Goal: Ask a question

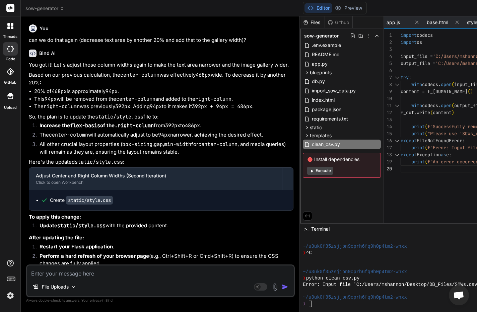
scroll to position [4634, 0]
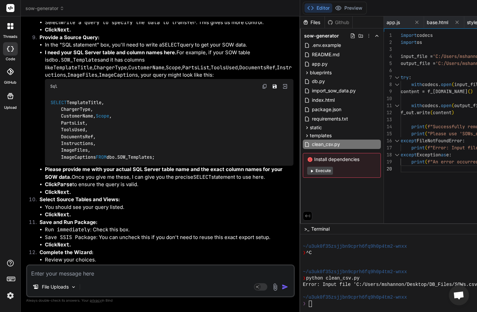
click at [71, 273] on textarea at bounding box center [160, 272] width 267 height 12
type textarea "q"
type textarea "x"
type textarea "qu"
type textarea "x"
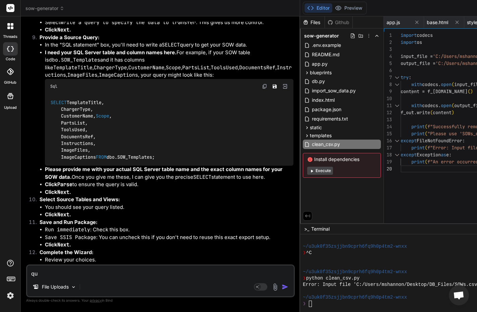
type textarea "qui"
type textarea "x"
type textarea "quic"
type textarea "x"
type textarea "quick"
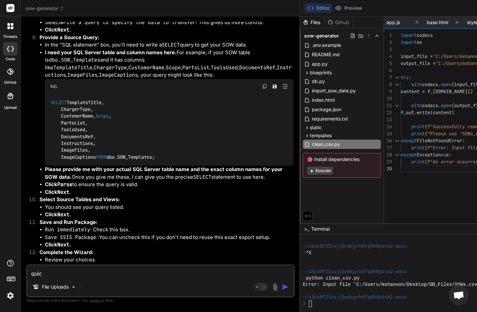
type textarea "x"
type textarea "quick"
type textarea "x"
type textarea "quick q"
type textarea "x"
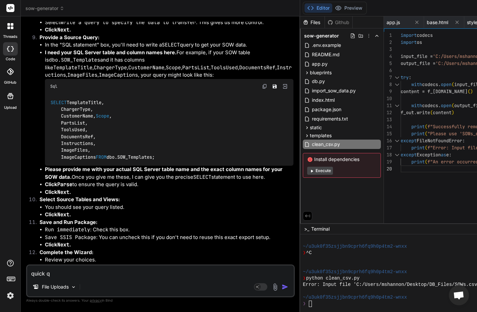
type textarea "quick qu"
type textarea "x"
type textarea "quick que"
type textarea "x"
type textarea "quick ques"
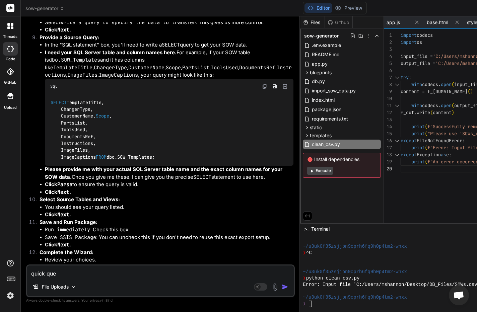
type textarea "x"
type textarea "quick quest"
type textarea "x"
type textarea "quick questi"
type textarea "x"
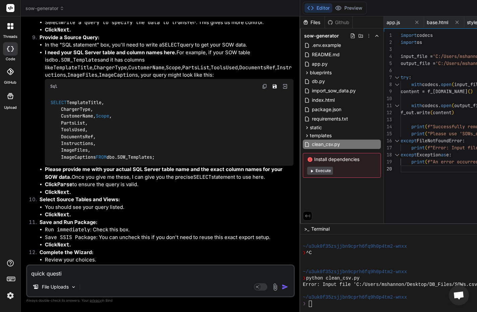
type textarea "quick questio"
type textarea "x"
type textarea "quick question"
type textarea "x"
type textarea "quick question,"
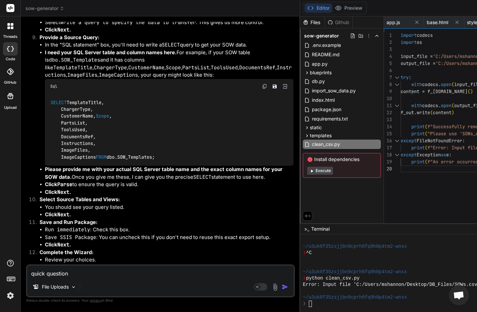
type textarea "x"
type textarea "quick question,"
type textarea "x"
type textarea "quick question, k"
type textarea "x"
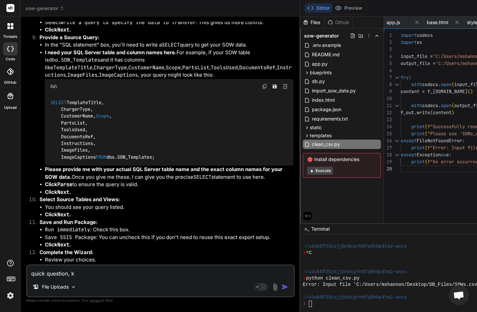
type textarea "quick question, ki"
type textarea "x"
type textarea "quick question, kin"
type textarea "x"
type textarea "quick question, kind"
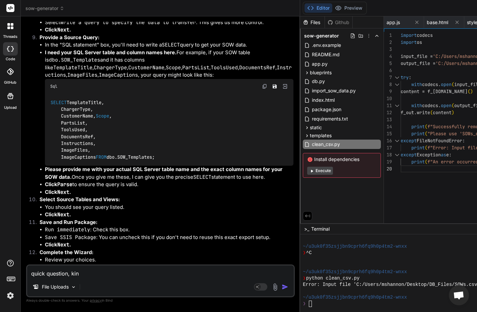
type textarea "x"
type textarea "quick question, kinda"
type textarea "x"
type textarea "quick question, kind"
type textarea "x"
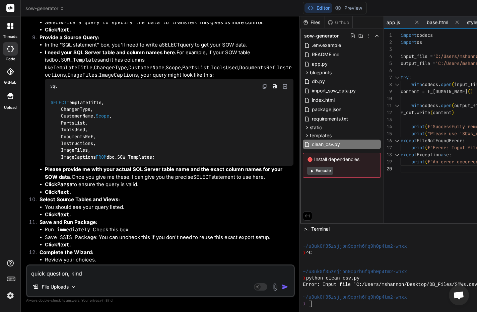
type textarea "quick question, kin"
type textarea "x"
type textarea "quick question, ki"
type textarea "x"
type textarea "quick question, k"
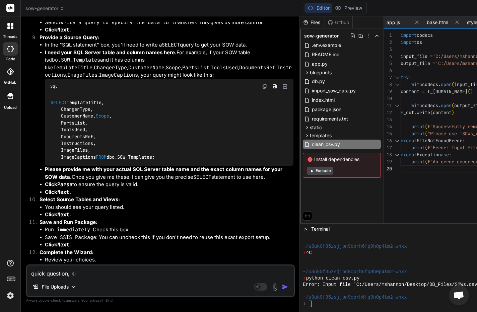
type textarea "x"
type textarea "quick question,"
type textarea "x"
type textarea "quick question, h"
type textarea "x"
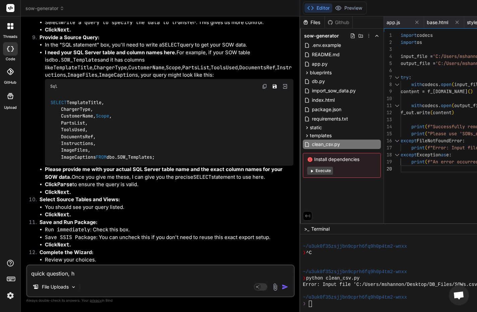
type textarea "quick question, ho"
type textarea "x"
type textarea "quick question, how"
type textarea "x"
type textarea "quick question, how"
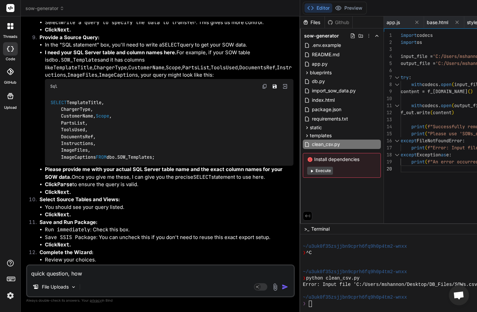
type textarea "x"
type textarea "quick question, how d"
type textarea "x"
type textarea "quick question, how di"
type textarea "x"
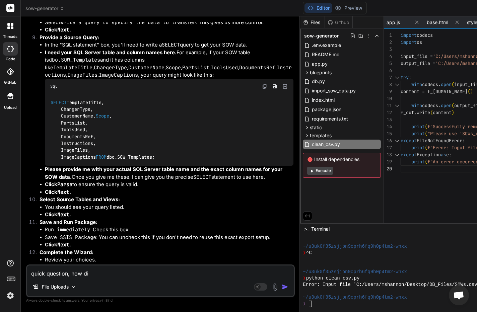
type textarea "quick question, how dif"
type textarea "x"
type textarea "quick question, how diff"
type textarea "x"
type textarea "quick question, how diffi"
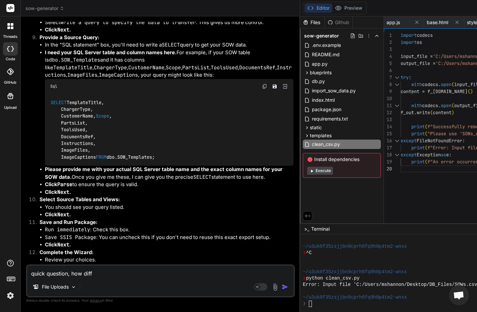
type textarea "x"
type textarea "quick question, how diffic"
type textarea "x"
type textarea "quick question, how difficu"
type textarea "x"
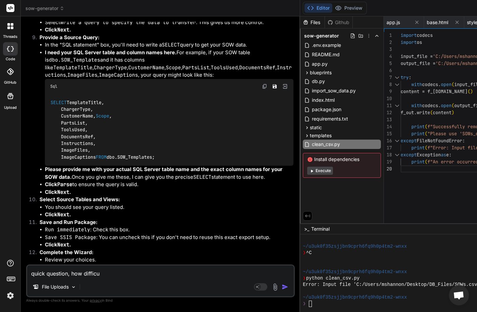
type textarea "quick question, how difficul"
type textarea "x"
type textarea "quick question, how difficult"
type textarea "x"
type textarea "quick question, how difficult"
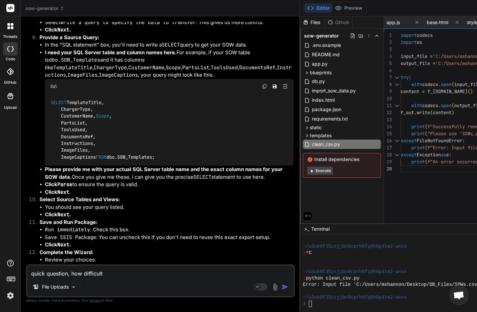
type textarea "x"
type textarea "quick question, how difficult w"
type textarea "x"
type textarea "quick question, how difficult wo"
type textarea "x"
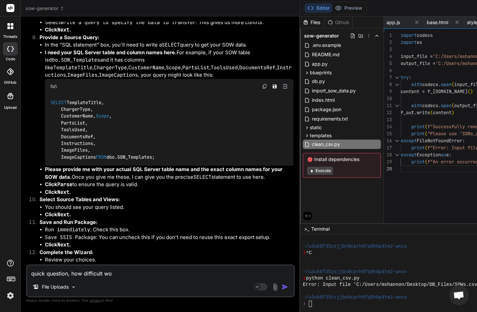
type textarea "quick question, how difficult wou"
type textarea "x"
type textarea "quick question, how difficult woul"
type textarea "x"
type textarea "quick question, how difficult would"
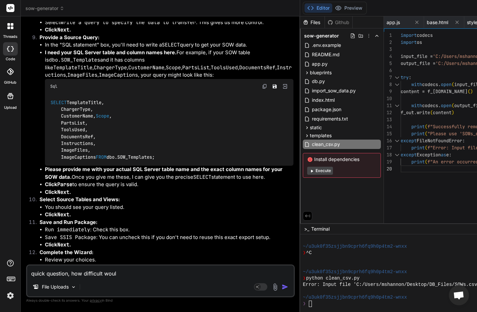
type textarea "x"
type textarea "quick question, how difficult would"
type textarea "x"
type textarea "quick question, how difficult would i"
type textarea "x"
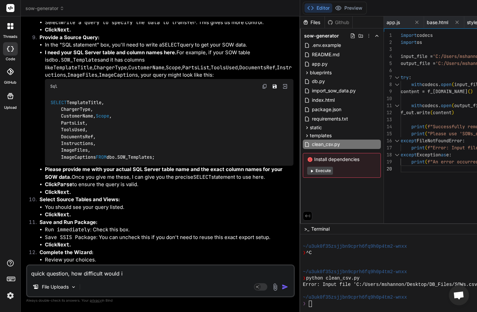
type textarea "quick question, how difficult would it"
type textarea "x"
type textarea "quick question, how difficult would it"
type textarea "x"
type textarea "quick question, how difficult would it b"
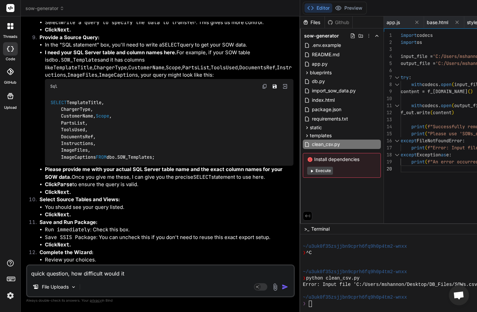
type textarea "x"
type textarea "quick question, how difficult would it be"
type textarea "x"
type textarea "quick question, how difficult would it be"
type textarea "x"
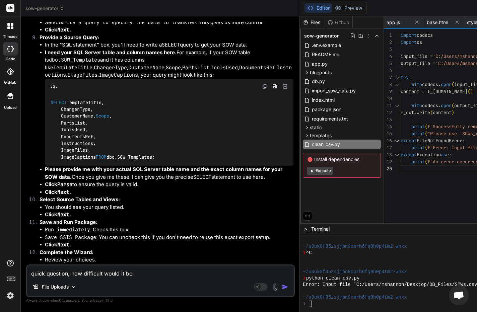
type textarea "quick question, how difficult would it be t"
type textarea "x"
type textarea "quick question, how difficult would it be to"
type textarea "x"
type textarea "quick question, how difficult would it be to"
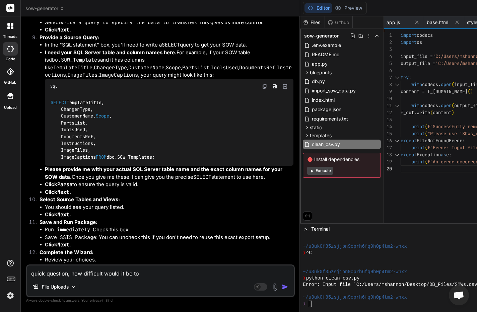
type textarea "x"
type textarea "quick question, how difficult would it be to m"
type textarea "x"
type textarea "quick question, how difficult would it be to ma"
type textarea "x"
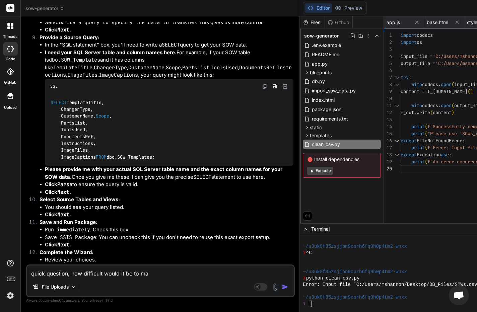
type textarea "quick question, how difficult would it be to mak"
type textarea "x"
type textarea "quick question, how difficult would it be to make"
type textarea "x"
type textarea "quick question, how difficult would it be to make"
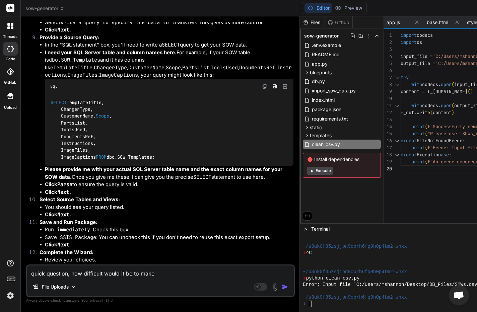
type textarea "x"
type textarea "quick question, how difficult would it be to make i"
type textarea "x"
type textarea "quick question, how difficult would it be to make it"
type textarea "x"
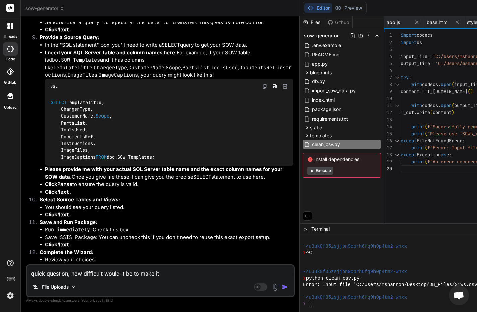
type textarea "quick question, how difficult would it be to make it"
type textarea "x"
type textarea "quick question, how difficult would it be to make it v"
type textarea "x"
type textarea "quick question, how difficult would it be to make it vo"
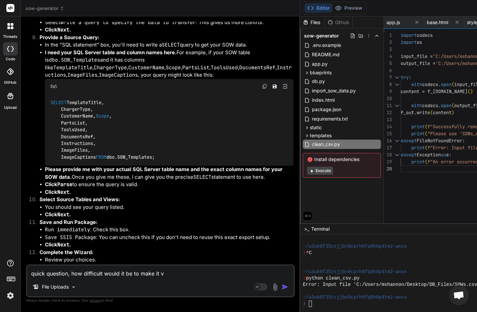
type textarea "x"
type textarea "quick question, how difficult would it be to make it voi"
type textarea "x"
type textarea "quick question, how difficult would it be to make it voic"
type textarea "x"
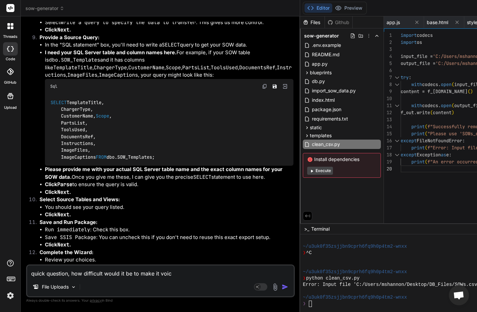
type textarea "quick question, how difficult would it be to make it voice"
type textarea "x"
type textarea "quick question, how difficult would it be to make it voice"
type textarea "x"
type textarea "quick question, how difficult would it be to make it voice d"
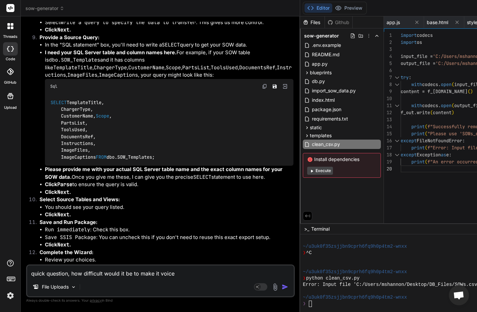
type textarea "x"
type textarea "quick question, how difficult would it be to make it voice do"
type textarea "x"
type textarea "quick question, how difficult would it be to make it voice dom"
type textarea "x"
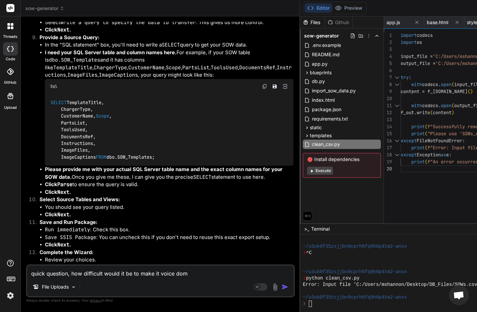
type textarea "quick question, how difficult would it be to make it voice domm"
type textarea "x"
type textarea "quick question, how difficult would it be to make it voice domma"
type textarea "x"
type textarea "quick question, how difficult would it be to make it voice domman"
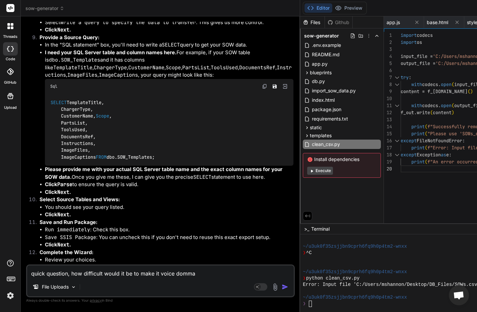
type textarea "x"
type textarea "quick question, how difficult would it be to make it voice dommand"
type textarea "x"
type textarea "quick question, how difficult would it be to make it voice dommanda"
type textarea "x"
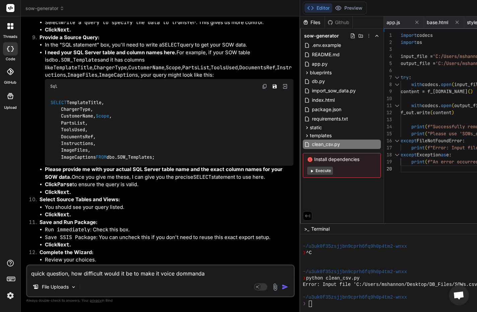
type textarea "quick question, how difficult would it be to make it voice dommandab"
type textarea "x"
type textarea "quick question, how difficult would it be to make it voice dommandabl"
type textarea "x"
type textarea "quick question, how difficult would it be to make it voice dommandable"
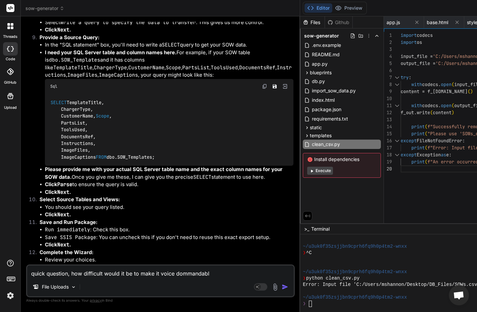
type textarea "x"
type textarea "quick question, how difficult would it be to make it voice dommandable?"
type textarea "x"
type textarea "quick question, how difficult would it be to make it voice dommandable"
type textarea "x"
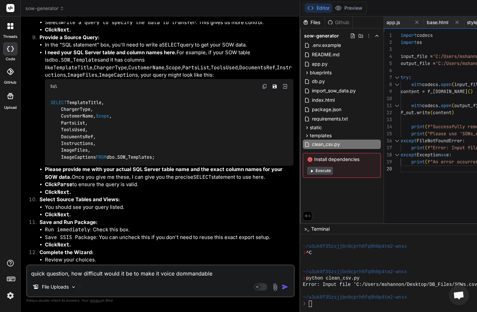
type textarea "quick question, how difficult would it be to make it voice dommandabl"
type textarea "x"
type textarea "quick question, how difficult would it be to make it voice dommandab"
type textarea "x"
type textarea "quick question, how difficult would it be to make it voice dommanda"
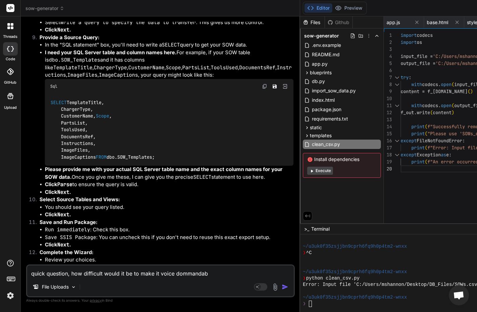
type textarea "x"
type textarea "quick question, how difficult would it be to make it voice dommand"
type textarea "x"
type textarea "quick question, how difficult would it be to make it voice domman"
type textarea "x"
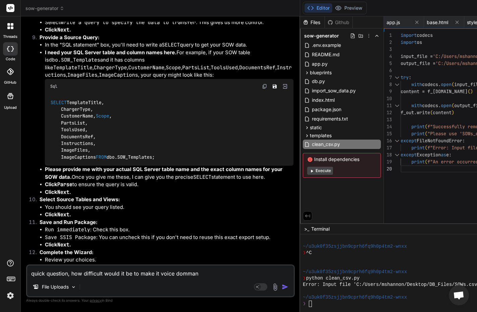
type textarea "quick question, how difficult would it be to make it voice domma"
type textarea "x"
type textarea "quick question, how difficult would it be to make it voice domm"
type textarea "x"
type textarea "quick question, how difficult would it be to make it voice dom"
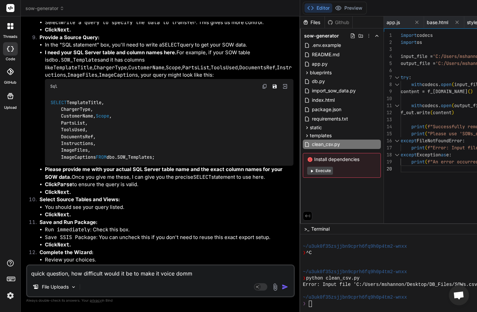
type textarea "x"
type textarea "quick question, how difficult would it be to make it voice do"
type textarea "x"
type textarea "quick question, how difficult would it be to make it voice d"
type textarea "x"
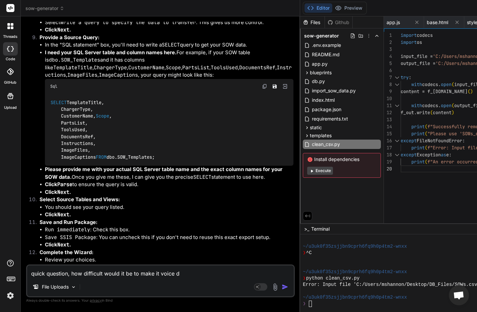
type textarea "quick question, how difficult would it be to make it voice"
type textarea "x"
type textarea "quick question, how difficult would it be to make it voice"
type textarea "x"
type textarea "quick question, how difficult would it be to make it voice"
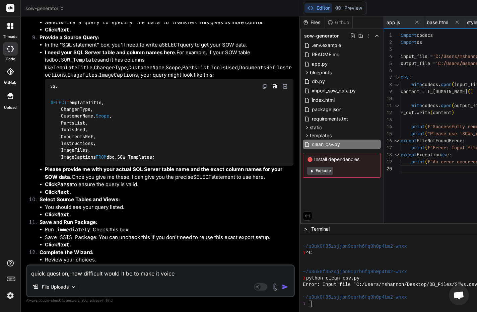
type textarea "x"
type textarea "quick question, how difficult would it be to make it voice c"
type textarea "x"
type textarea "quick question, how difficult would it be to make it voice co"
type textarea "x"
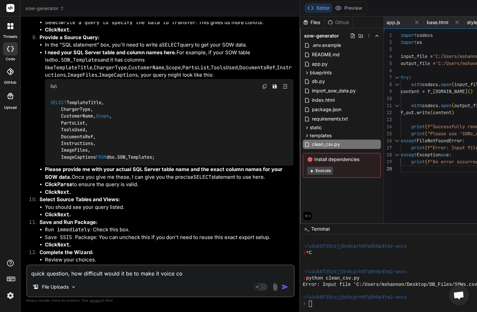
type textarea "quick question, how difficult would it be to make it voice com"
type textarea "x"
type textarea "quick question, how difficult would it be to make it voice comm"
type textarea "x"
type textarea "quick question, how difficult would it be to make it voice comma"
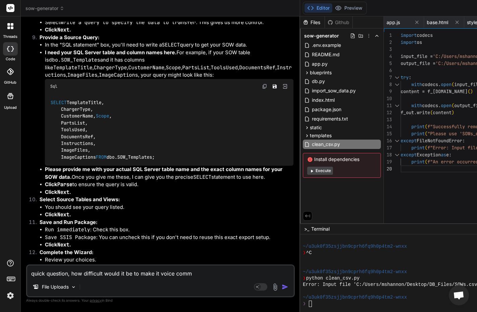
type textarea "x"
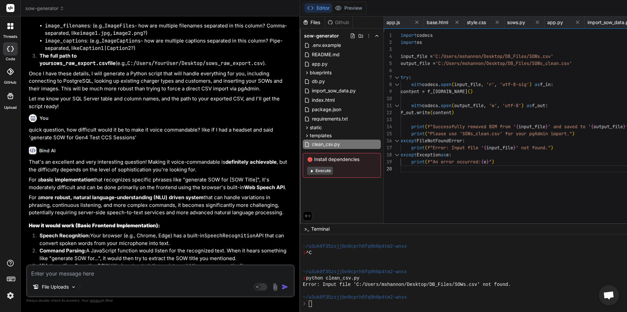
click at [58, 274] on textarea at bounding box center [160, 272] width 267 height 12
click at [128, 276] on textarea "no thankyou, that was hypothetical. This app is fully working and my team is cu…" at bounding box center [160, 272] width 267 height 12
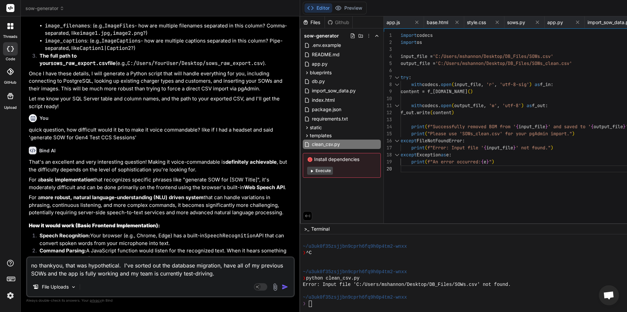
click at [104, 273] on textarea "no thankyou, that was hypothetical. I've sorted out the database migration, hav…" at bounding box center [160, 268] width 267 height 20
click at [241, 274] on textarea "no thankyou, that was hypothetical. I've sorted out the database migration, hav…" at bounding box center [160, 268] width 267 height 20
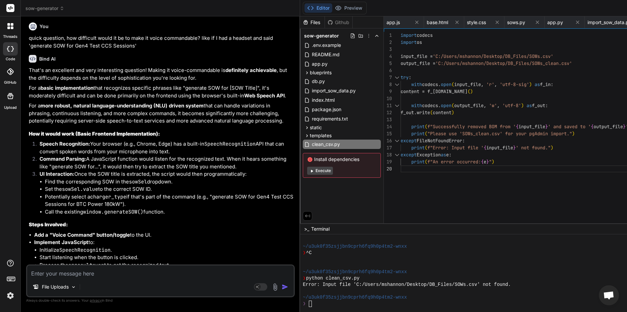
scroll to position [14569, 0]
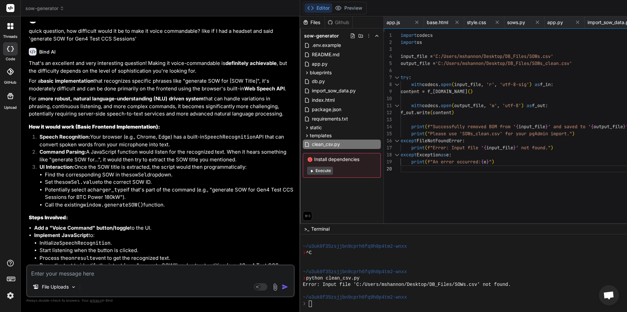
click at [64, 274] on textarea at bounding box center [160, 272] width 267 height 12
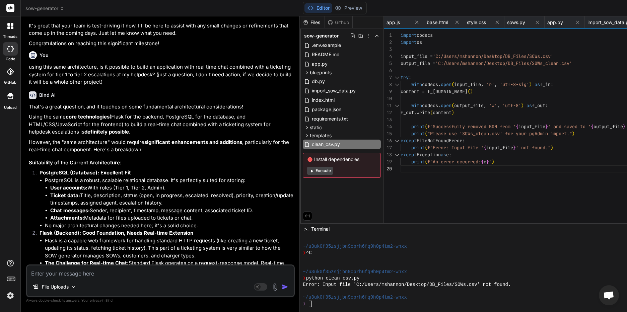
scroll to position [15072, 0]
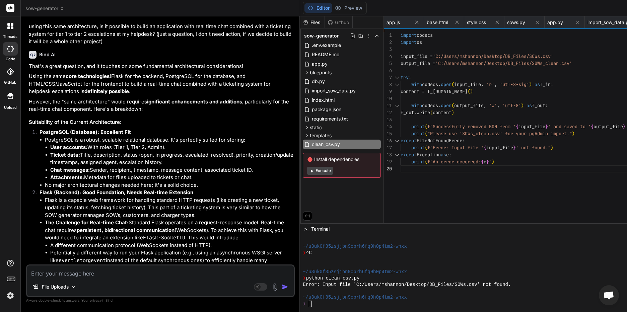
click at [73, 273] on textarea at bounding box center [160, 272] width 267 height 12
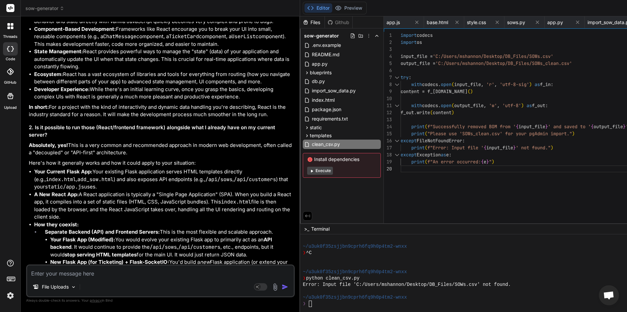
scroll to position [15697, 0]
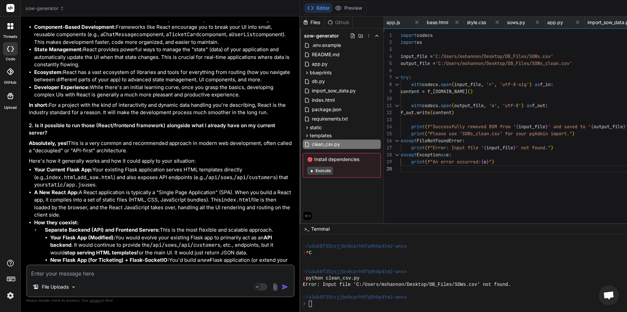
click at [58, 272] on textarea at bounding box center [160, 272] width 267 height 12
click at [62, 278] on div "File Uploads Agent Mode. When this toggle is activated, AI automatically makes …" at bounding box center [160, 281] width 269 height 33
click at [61, 272] on textarea at bounding box center [160, 272] width 267 height 12
